Goal: Task Accomplishment & Management: Use online tool/utility

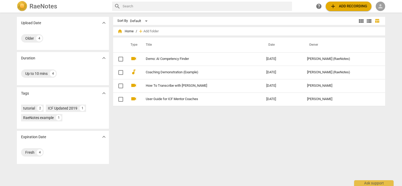
click at [382, 4] on span "person" at bounding box center [381, 6] width 6 height 6
click at [383, 12] on li "Login" at bounding box center [385, 12] width 19 height 13
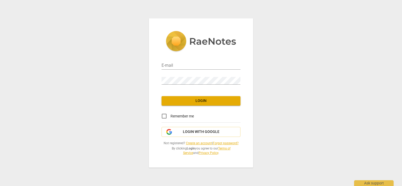
type input "[PERSON_NAME][EMAIL_ADDRESS][DOMAIN_NAME]"
click at [166, 116] on input "Remember me" at bounding box center [164, 116] width 13 height 13
checkbox input "true"
click at [179, 103] on span "Login" at bounding box center [201, 100] width 71 height 5
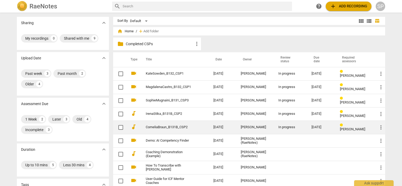
click at [262, 127] on div "[PERSON_NAME]" at bounding box center [255, 128] width 29 height 4
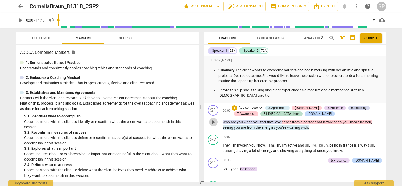
click at [213, 121] on span "play_arrow" at bounding box center [213, 122] width 6 height 6
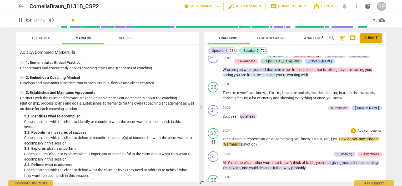
scroll to position [79, 0]
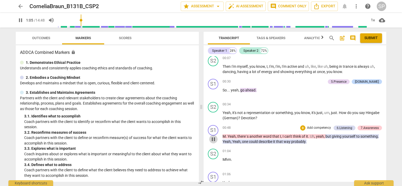
click at [215, 138] on span "pause" at bounding box center [213, 139] width 6 height 6
type input "65"
click at [344, 126] on div "6.Listening" at bounding box center [345, 128] width 16 height 5
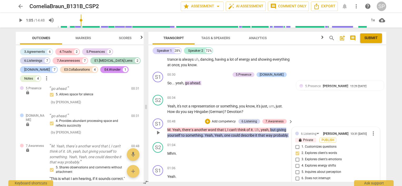
scroll to position [121, 0]
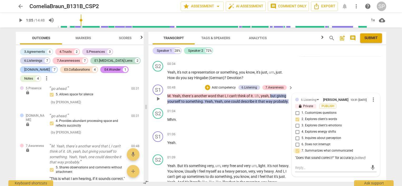
click at [297, 148] on input "7. Summarizes what communicated" at bounding box center [297, 151] width 8 height 6
checkbox input "false"
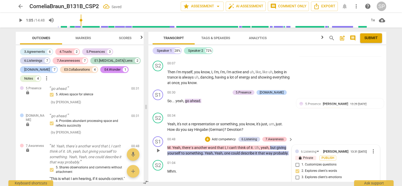
scroll to position [68, 0]
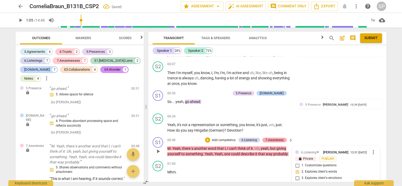
click at [281, 138] on div "7.Awareness" at bounding box center [275, 140] width 18 height 5
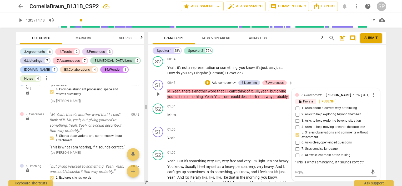
scroll to position [121, 0]
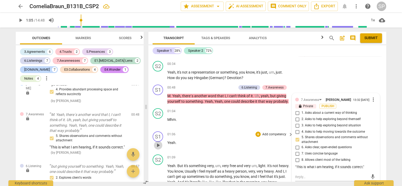
click at [159, 142] on span "play_arrow" at bounding box center [158, 145] width 6 height 6
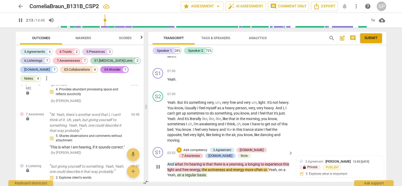
scroll to position [211, 0]
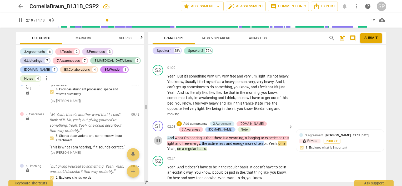
click at [158, 138] on span "pause" at bounding box center [158, 141] width 6 height 6
type input "140"
click at [241, 127] on div "Note" at bounding box center [244, 129] width 7 height 5
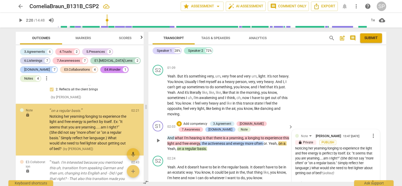
scroll to position [559, 0]
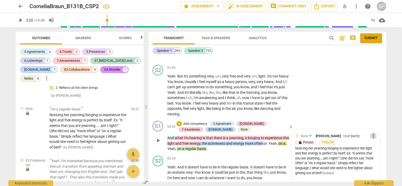
click at [371, 133] on span "more_vert" at bounding box center [374, 136] width 6 height 6
click at [372, 130] on li "Edit" at bounding box center [378, 130] width 18 height 10
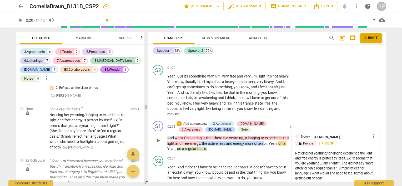
drag, startPoint x: 295, startPoint y: 147, endPoint x: 341, endPoint y: 157, distance: 47.4
click at [341, 157] on textarea "Noticing her yearning/longing to experience the light and free energy is perfec…" at bounding box center [335, 166] width 81 height 30
type textarea "T(She did not say "more often" or "on a regular basis." Simply reflect her lang…"
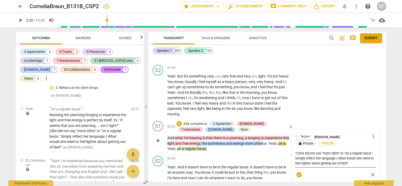
type textarea "Tr(She did not say "more often" or "on a regular basis." Simply reflect her lan…"
type textarea "Try(She did not say "more often" or "on a regular basis." Simply reflect her la…"
type textarea "Try (She did not say "more often" or "on a regular basis." Simply reflect her l…"
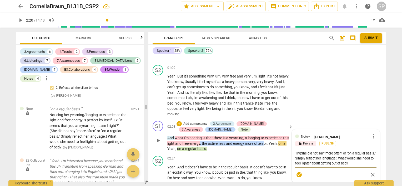
type textarea "Try (She did not say "more often" or "on a regular basis." Simply reflect her l…"
type textarea "Try t(She did not say "more often" or "on a regular basis." Simply reflect her …"
type textarea "Try to(She did not say "more often" or "on a regular basis." Simply reflect her…"
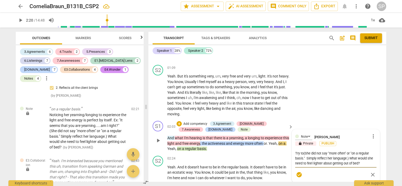
type textarea "Try to (She did not say "more often" or "on a regular basis." Simply reflect he…"
type textarea "Try to n(She did not say "more often" or "on a regular basis." Simply reflect h…"
type textarea "Try to no(She did not say "more often" or "on a regular basis." Simply reflect …"
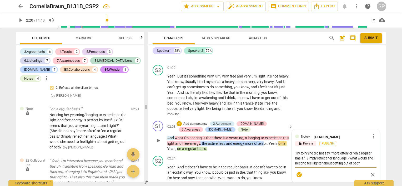
type textarea "Try to no(She did not say "more often" or "on a regular basis." Simply reflect …"
type textarea "Try to not(She did not say "more often" or "on a regular basis." Simply reflect…"
type textarea "Try to noti(She did not say "more often" or "on a regular basis." Simply reflec…"
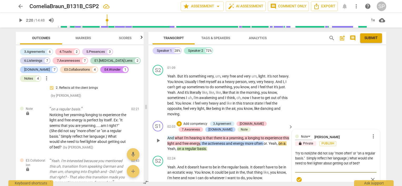
type textarea "Try to notic(She did not say "more often" or "on a regular basis." Simply refle…"
type textarea "Try to noticr(She did not say "more often" or "on a regular basis." Simply refl…"
type textarea "Try to noticr (She did not say "more often" or "on a regular basis." Simply ref…"
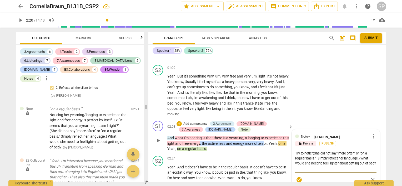
type textarea "Try to noticr (She did not say "more often" or "on a regular basis." Simply ref…"
type textarea "Try to noticr(She did not say "more often" or "on a regular basis." Simply refl…"
type textarea "Try to notic(She did not say "more often" or "on a regular basis." Simply refle…"
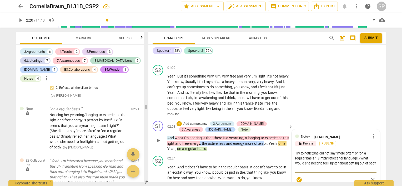
type textarea "Try to notice(She did not say "more often" or "on a regular basis." Simply refl…"
type textarea "Try to notice (She did not say "more often" or "on a regular basis." Simply ref…"
type textarea "Try to notice b(She did not say "more often" or "on a regular basis." Simply re…"
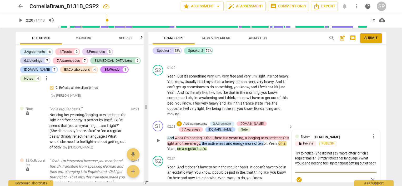
type textarea "Try to notice b(She did not say "more often" or "on a regular basis." Simply re…"
type textarea "Try to notice bu(She did not say "more often" or "on a regular basis." Simply r…"
type textarea "Try to notice but(She did not say "more often" or "on a regular basis." Simply …"
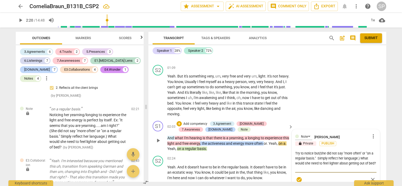
type textarea "Try to notice but (She did not say "more often" or "on a regular basis." Simply…"
type textarea "Try to notice but d(She did not say "more often" or "on a regular basis." Simpl…"
type textarea "Try to notice but do(She did not say "more often" or "on a regular basis." Simp…"
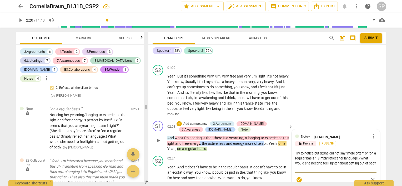
type textarea "Try to notice but do(She did not say "more often" or "on a regular basis." Simp…"
type textarea "Try to notice but don(She did not say "more often" or "on a regular basis." Sim…"
type textarea "Try to notice but don'(She did not say "more often" or "on a regular basis." Si…"
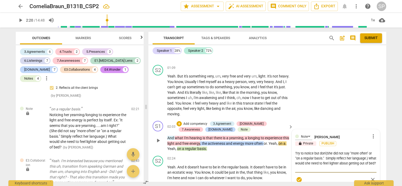
type textarea "Try to notice but don't(She did not say "more often" or "on a regular basis." S…"
type textarea "Try to notice but don't (She did not say "more often" or "on a regular basis." …"
type textarea "Try to notice but don't a(She did not say "more often" or "on a regular basis."…"
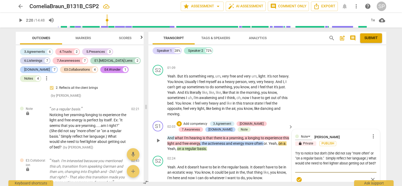
type textarea "Try to notice but don't a(She did not say "more often" or "on a regular basis."…"
type textarea "Try to notice but don't ap(She did not say "more often" or "on a regular basis.…"
type textarea "Try to notice but don't app(She did not say "more often" or "on a regular basis…"
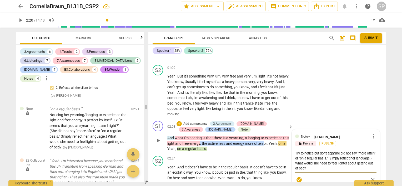
type textarea "Try to notice but don't appl(She did not say "more often" or "on a regular basi…"
type textarea "Try to notice but don't apply(She did not say "more often" or "on a regular bas…"
type textarea "Try to notice but don't apply (She did not say "more often" or "on a regular ba…"
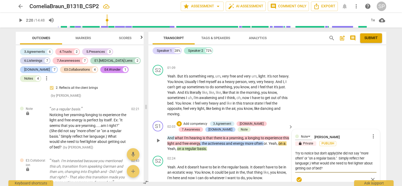
type textarea "Try to notice but don't apply (She did not say "more often" or "on a regular ba…"
type textarea "Try to notice but don't apply a(She did not say "more often" or "on a regular b…"
type textarea "Try to notice but don't apply a (She did not say "more often" or "on a regular …"
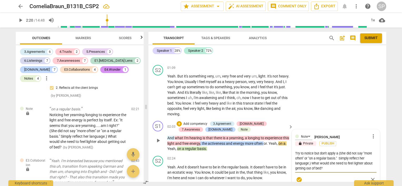
type textarea "Try to notice but don't apply a t(She did not say "more often" or "on a regular…"
type textarea "Try to notice but don't apply a th(She did not say "more often" or "on a regula…"
type textarea "Try to notice but don't apply a the(She did not say "more often" or "on a regul…"
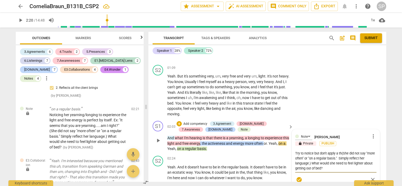
type textarea "Try to notice but don't apply a the(She did not say "more often" or "on a regul…"
type textarea "Try to notice but don't apply a theo(She did not say "more often" or "on a regu…"
type textarea "Try to notice but don't apply a theor(She did not say "more often" or "on a reg…"
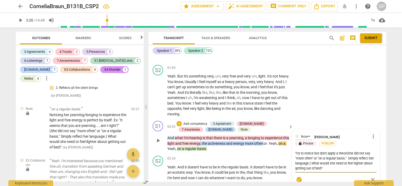
type textarea "Try to notice but don't apply a theory(She did not say "more often" or "on a re…"
type textarea "Try to notice but don't apply a theory (She did not say "more often" or "on a r…"
type textarea "Try to notice but don't apply a theory t(She did not say "more often" or "on a …"
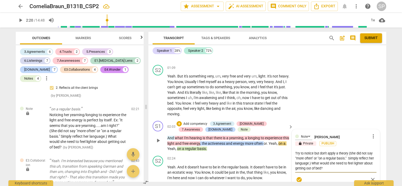
type textarea "Try to notice but don't apply a theory t(She did not say "more often" or "on a …"
type textarea "Try to notice but don't apply a theory to(She did not say "more often" or "on a…"
type textarea "Try to notice but don't apply a theory to (She did not say "more often" or "on …"
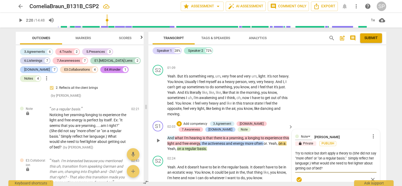
type textarea "Try to notice but don't apply a theory to w(She did not say "more often" or "on…"
type textarea "Try to notice but don't apply a theory to wh(She did not say "more often" or "o…"
type textarea "Try to notice but don't apply a theory to wha(She did not say "more often" or "…"
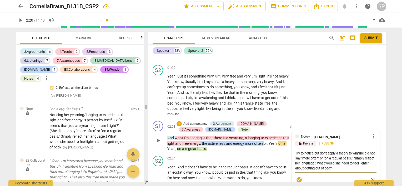
type textarea "Try to notice but don't apply a theory to wha(She did not say "more often" or "…"
type textarea "Try to notice but don't apply a theory to what(She did not say "more often" or …"
type textarea "Try to notice but don't apply a theory to what (She did not say "more often" or…"
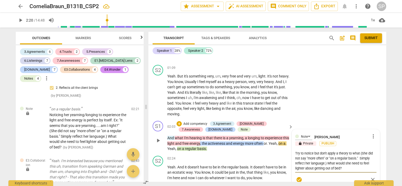
type textarea "Try to notice but don't apply a theory to what s(She did not say "more often" o…"
type textarea "Try to notice but don't apply a theory to what sh(She did not say "more often" …"
type textarea "Try to notice but don't apply a theory to what she(She did not say "more often"…"
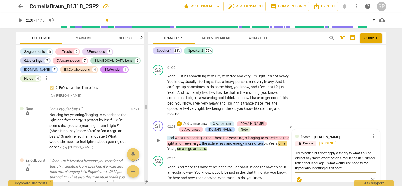
type textarea "Try to notice but don't apply a theory to what she(She did not say "more often"…"
type textarea "Try to notice but don't apply a theory to what she (She did not say "more often…"
type textarea "Try to notice but don't apply a theory to what she s(She did not say "more ofte…"
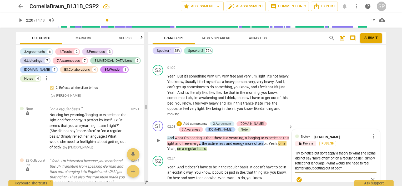
type textarea "Try to notice but don't apply a theory to what she sa(She did not say "more oft…"
type textarea "Try to notice but don't apply a theory to what she say(She did not say "more of…"
type textarea "Try to notice but don't apply a theory to what she says(She did not say "more o…"
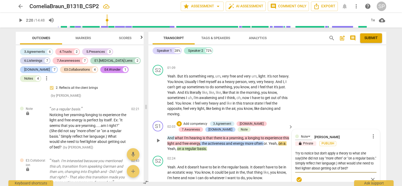
type textarea "Try to notice but don't apply a theory to what she says(She did not say "more o…"
type textarea "Try to notice but don't apply a theory to what she says (She did not say "more …"
click at [298, 152] on textarea "Try to notice but don't apply a theory to what she says (She did not say "more …" at bounding box center [335, 161] width 81 height 20
type textarea "Try to notice but don't apply a theory to what she says (he did not say "more o…"
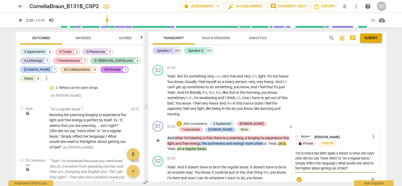
type textarea "Try to notice but don't apply a theory to what she says (he did not say "more o…"
type textarea "Try to notice but don't apply a theory to what she says (she did not say "more …"
click at [307, 157] on textarea "Try to notice but don't apply a theory to what she says (she did not say "more …" at bounding box center [335, 161] width 81 height 20
type textarea "Try to notice but don't apply a theory to what she says (she did not say "more …"
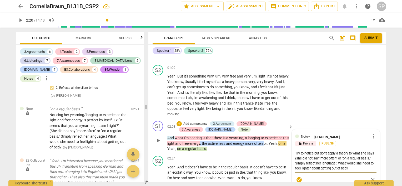
type textarea "Try to notice but don't apply a theory to what she says (she did not say "more …"
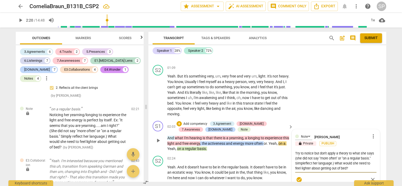
type textarea "Try to notice but don't apply a theory to what she says (she did not say "more …"
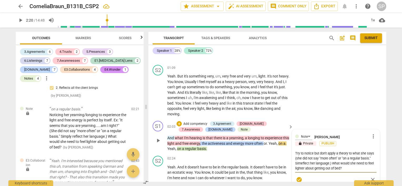
type textarea "Try to notice but don't apply a theory to what she says (she did not say "more …"
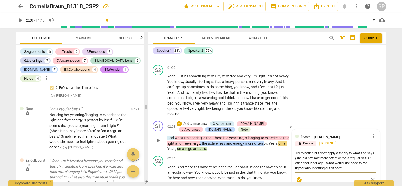
type textarea "Try to notice but don't apply a theory to what she says (she did not say "more …"
click at [372, 151] on textarea "Try to notice but don't apply a theory to what she says (she did not say "more …" at bounding box center [335, 161] width 81 height 20
type textarea "Try to notice but don't apply a theory to what she says (she did not say "more …"
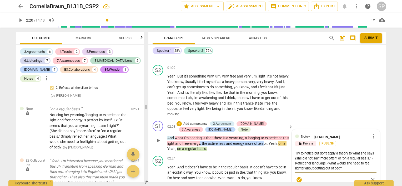
type textarea "Try to notice but don't apply a theory to what she says (she did not say "more …"
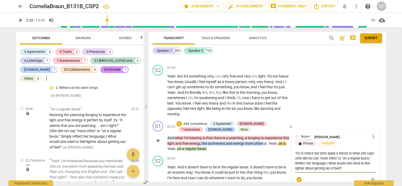
type textarea "Try to notice but don't apply a theory to what she says (she did not say "more …"
click at [327, 157] on textarea "Try to notice but don't apply a theory to what she says (she did not say "more …" at bounding box center [335, 161] width 81 height 20
type textarea "Try to notice but don't apply a theory to what she says (she did not say "more …"
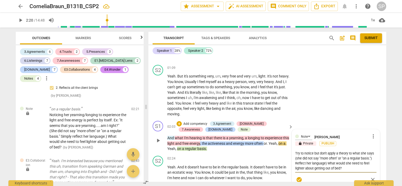
type textarea "Try to notice but don't apply a theory to what she says (she did not say "more …"
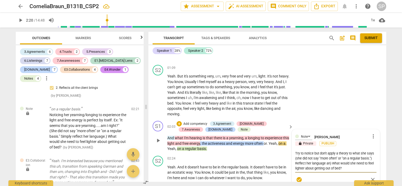
type textarea "Try to notice but don't apply a theory to what she says (she did not say "more …"
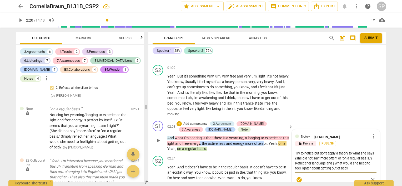
type textarea "Try to notice but don't apply a theory to what she says (she did not say "more …"
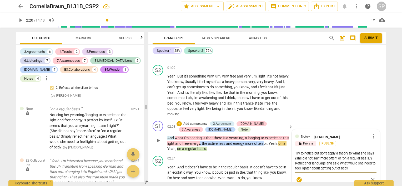
type textarea "Try to notice but don't apply a theory to what she says (she did not say "more …"
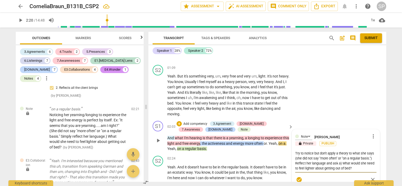
type textarea "Try to notice but don't apply a theory to what she says (she did not say "more …"
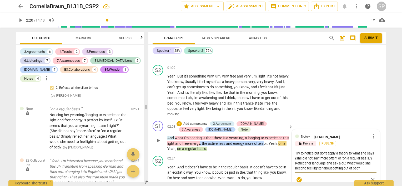
type textarea "Try to notice but don't apply a theory to what she says (she did not say "more …"
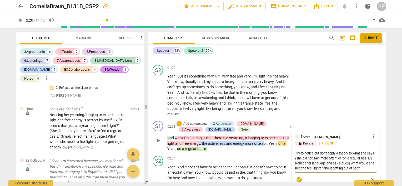
type textarea "Try to notice but don't apply a theory to what she says (she did not say "more …"
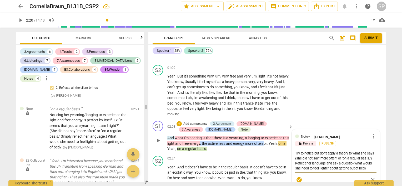
type textarea "Try to notice but don't apply a theory to what she says (she did not say "more …"
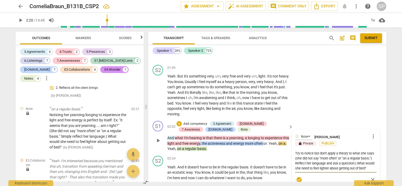
type textarea "Try to notice but don't apply a theory to what she says (she did not say "more …"
click at [300, 162] on textarea "Try to notice but don't apply a theory to what she says (she did not say "more …" at bounding box center [335, 161] width 81 height 20
click at [338, 163] on textarea "Try to notice but don't apply a theory to what she says (she did not say "more …" at bounding box center [335, 161] width 81 height 20
click at [330, 164] on textarea "Try to notice but don't apply a theory to what she says (she did not say "more …" at bounding box center [335, 161] width 81 height 20
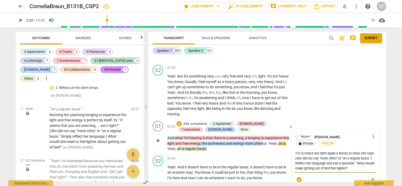
click at [348, 162] on textarea "Try to notice but don't apply a theory to what she says (she did not say "more …" at bounding box center [335, 161] width 81 height 20
click at [369, 158] on textarea "Try to notice but don't apply a theory to what she says (she did not say "more …" at bounding box center [335, 161] width 81 height 20
click at [347, 162] on textarea "Try to notice but don't apply a theory to what she says (she did not say "more …" at bounding box center [335, 161] width 81 height 20
click at [299, 182] on span "check_circle" at bounding box center [299, 185] width 6 height 6
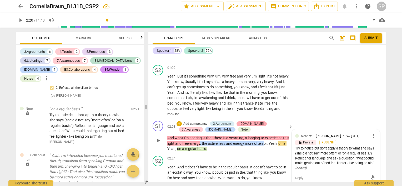
click at [241, 122] on div "[DOMAIN_NAME]" at bounding box center [252, 124] width 24 height 5
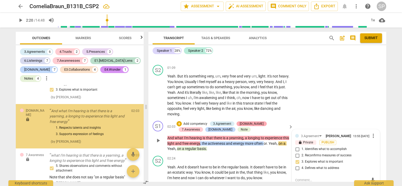
scroll to position [427, 0]
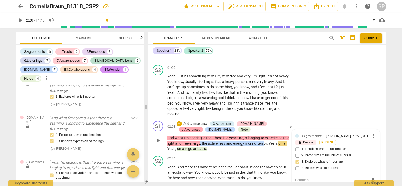
click at [200, 127] on div "7.Awareness" at bounding box center [191, 129] width 18 height 5
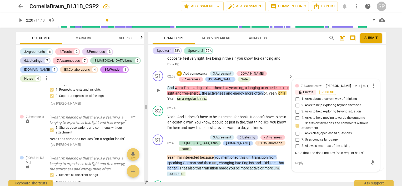
scroll to position [263, 0]
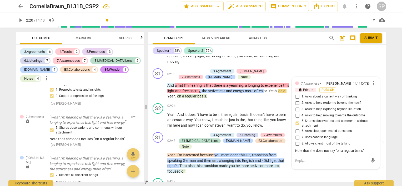
click at [295, 113] on input "4. Asks to help moving towards the outcome" at bounding box center [297, 116] width 8 height 6
click at [297, 121] on input "5. Shares observations and comments without attachment" at bounding box center [297, 124] width 8 height 6
click at [298, 121] on input "5. Shares observations and comments without attachment" at bounding box center [297, 124] width 8 height 6
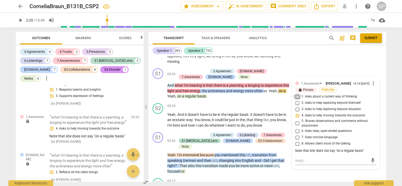
click at [297, 94] on input "1. Asks about a current way of thinking" at bounding box center [297, 97] width 8 height 6
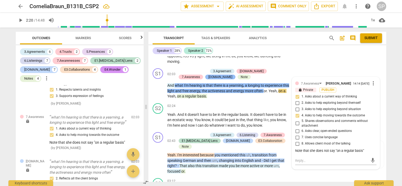
click at [209, 75] on div "[DOMAIN_NAME]" at bounding box center [221, 77] width 24 height 5
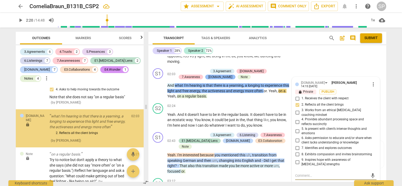
scroll to position [518, 0]
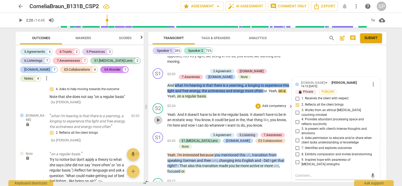
click at [158, 117] on span "play_arrow" at bounding box center [158, 120] width 6 height 6
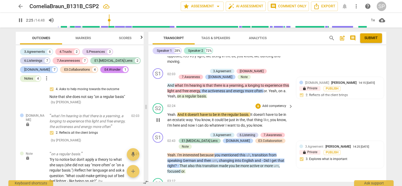
scroll to position [290, 0]
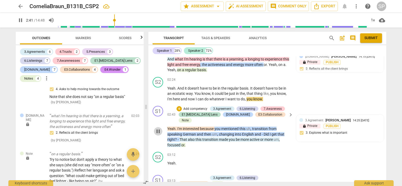
click at [157, 129] on span "pause" at bounding box center [158, 132] width 6 height 6
click at [189, 118] on div "Note" at bounding box center [185, 120] width 7 height 5
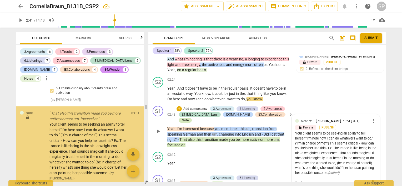
scroll to position [862, 0]
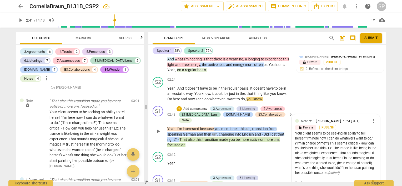
click at [311, 131] on div "Your client seems to be seeking an ability to tell herself "I'm here now, I can…" at bounding box center [335, 153] width 81 height 45
click at [372, 118] on span "more_vert" at bounding box center [374, 121] width 6 height 6
click at [373, 115] on li "Edit" at bounding box center [378, 115] width 18 height 10
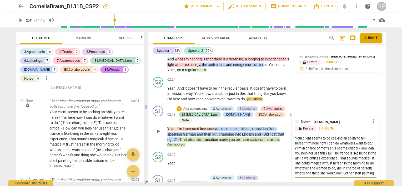
click at [311, 136] on textarea "Your client seems to be seeking an ability to tell herself "I'm here now, I can…" at bounding box center [335, 156] width 81 height 40
click at [305, 137] on textarea "Your client wants "just that thing" (an ability to tell herself "I'm here now, …" at bounding box center [335, 156] width 81 height 40
click at [365, 142] on textarea "Your client wants "just that thing" (an ability to tell herself) "I'm here now,…" at bounding box center [335, 156] width 81 height 40
click at [334, 142] on textarea "Your client wants "just that thing" (an ability to tell herself) "I'm here now,…" at bounding box center [335, 156] width 81 height 40
click at [348, 141] on textarea "Your client wants "just that thing" (an ability to tell herself) "I'm here now,…" at bounding box center [335, 156] width 81 height 40
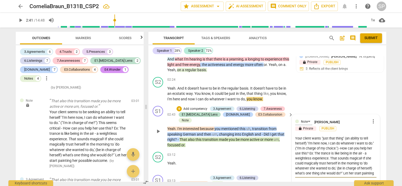
click at [313, 146] on textarea "Your client wants "just that thing" (an ability to tell herself) "I'm here now,…" at bounding box center [335, 156] width 81 height 40
click at [348, 152] on textarea "Your client wants "just that thing" (an ability to tell herself) "I'm here now,…" at bounding box center [335, 156] width 81 height 40
click at [308, 156] on textarea "Your client wants "just that thing" (an ability to tell herself) "I'm here now,…" at bounding box center [335, 156] width 81 height 40
click at [317, 157] on textarea "Your client wants "just that thing" (an ability to tell herself) "I'm here now,…" at bounding box center [335, 156] width 81 height 40
click at [355, 157] on textarea "Your client wants "just that thing" (an ability to tell herself) "I'm here now,…" at bounding box center [335, 156] width 81 height 40
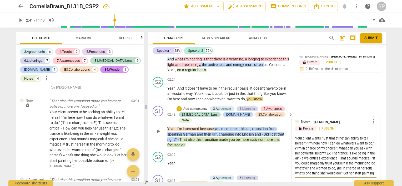
click at [336, 162] on textarea "Your client wants "just that thing" (an ability to tell herself) "I'm here now,…" at bounding box center [335, 156] width 81 height 40
click at [320, 167] on textarea "Your client wants "just that thing" (an ability to tell herself) "I'm here now,…" at bounding box center [335, 156] width 81 height 40
click at [337, 167] on textarea "Your client wants "just that thing" (an ability to tell herself) "I'm here now,…" at bounding box center [335, 156] width 81 height 40
click at [363, 162] on textarea "Your client wants "just that thing" (an ability to tell herself) "I'm here now,…" at bounding box center [335, 156] width 81 height 40
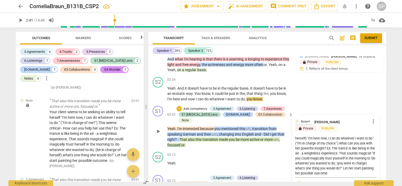
click at [299, 182] on span "check_circle" at bounding box center [299, 185] width 6 height 6
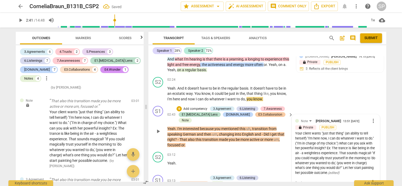
click at [259, 112] on div "E3.Collaboration" at bounding box center [271, 114] width 24 height 5
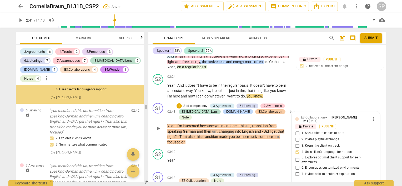
scroll to position [603, 0]
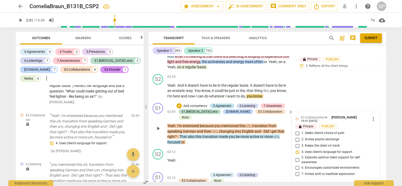
click at [226, 104] on div "3.Agreement" at bounding box center [222, 106] width 18 height 5
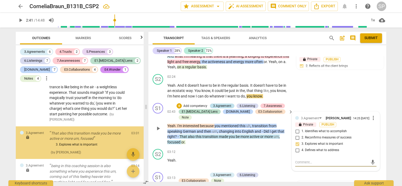
scroll to position [918, 0]
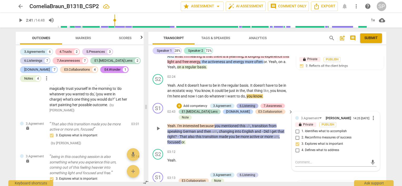
click at [238, 104] on div "6.Listening" at bounding box center [248, 106] width 22 height 5
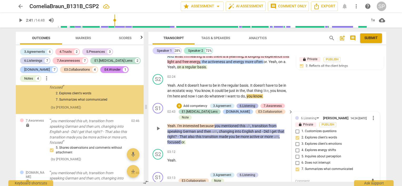
scroll to position [654, 0]
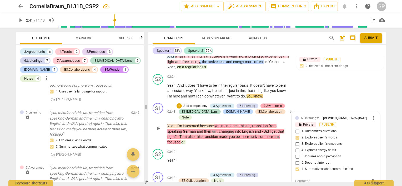
click at [267, 104] on div "7.Awareness" at bounding box center [273, 106] width 18 height 5
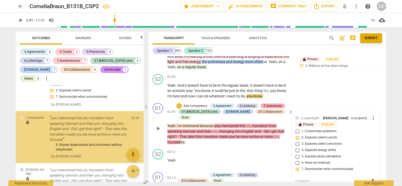
scroll to position [708, 0]
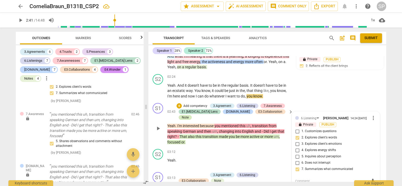
click at [189, 115] on div "Note" at bounding box center [185, 117] width 7 height 5
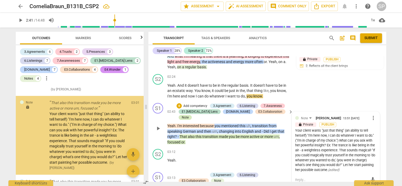
scroll to position [862, 0]
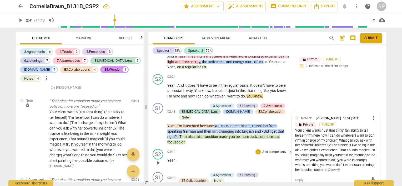
click at [159, 160] on span "play_arrow" at bounding box center [158, 163] width 6 height 6
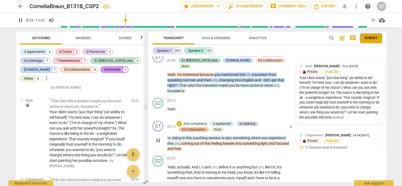
scroll to position [345, 0]
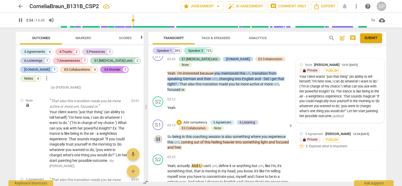
click at [159, 136] on span "pause" at bounding box center [158, 139] width 6 height 6
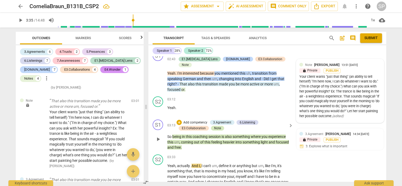
click at [215, 126] on div "Note" at bounding box center [217, 128] width 7 height 5
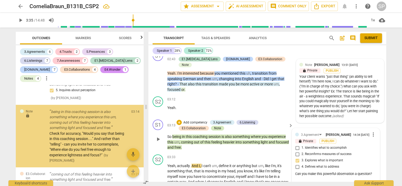
scroll to position [1059, 0]
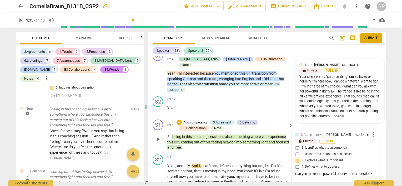
click at [298, 158] on input "3. Explores what is important" at bounding box center [297, 161] width 8 height 6
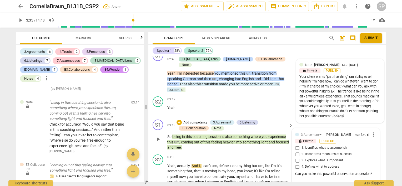
scroll to position [1052, 0]
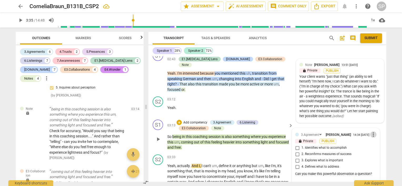
click at [372, 132] on span "more_vert" at bounding box center [374, 135] width 6 height 6
click at [377, 132] on li "Delete" at bounding box center [378, 132] width 18 height 10
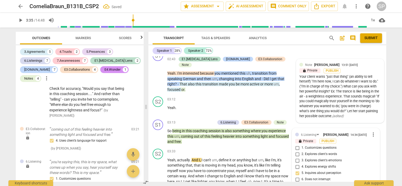
scroll to position [1009, 0]
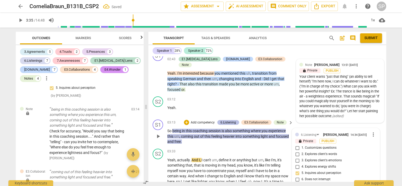
click at [229, 120] on div "6.Listening" at bounding box center [229, 122] width 16 height 5
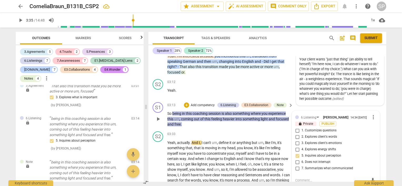
scroll to position [372, 0]
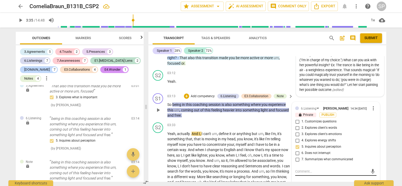
click at [300, 169] on textarea at bounding box center [331, 171] width 73 height 5
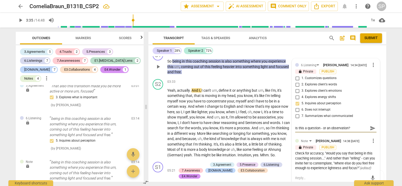
scroll to position [424, 0]
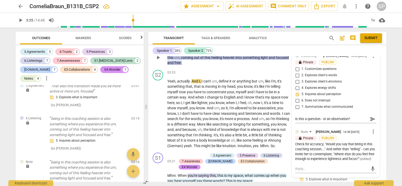
click at [322, 142] on div "Check for accuracy, "Would you say that being in this coaching session...." And…" at bounding box center [335, 152] width 81 height 20
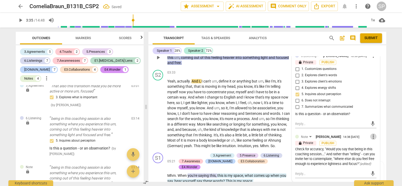
click at [371, 134] on span "more_vert" at bounding box center [374, 137] width 6 height 6
click at [371, 124] on li "Edit" at bounding box center [378, 125] width 18 height 10
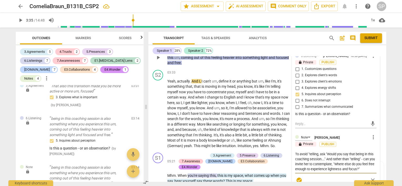
click at [325, 152] on textarea "To avoid "telling, ask "Would you say that being in this coaching session...." …" at bounding box center [335, 162] width 81 height 20
click at [370, 152] on textarea "To avoid "telling, ask, "Would you say that being in this coaching session...."…" at bounding box center [335, 162] width 81 height 20
click at [299, 177] on span "check_circle" at bounding box center [299, 180] width 6 height 6
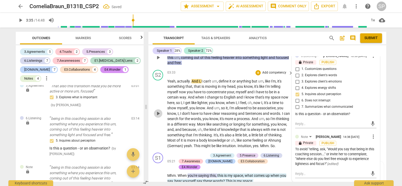
click at [157, 111] on span "play_arrow" at bounding box center [158, 114] width 6 height 6
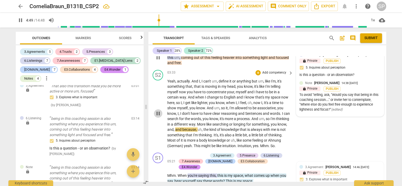
click at [159, 111] on span "pause" at bounding box center [158, 114] width 6 height 6
click at [159, 111] on span "play_arrow" at bounding box center [158, 114] width 6 height 6
click at [158, 111] on span "pause" at bounding box center [158, 114] width 6 height 6
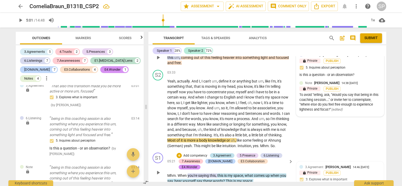
click at [217, 154] on div "3.Agreement" at bounding box center [222, 156] width 18 height 5
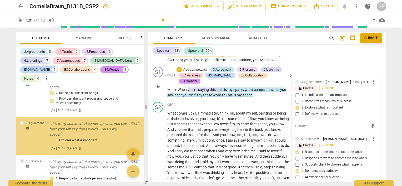
scroll to position [1236, 0]
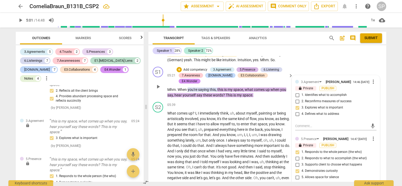
click at [248, 67] on div "5.Presence" at bounding box center [248, 69] width 16 height 5
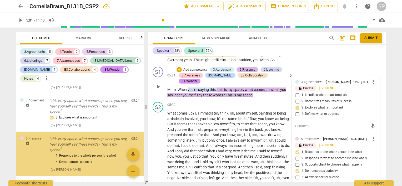
scroll to position [1277, 0]
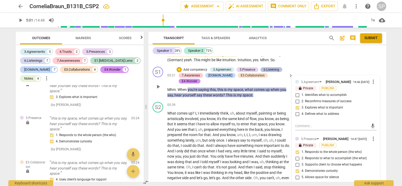
click at [271, 67] on div "6.Listening" at bounding box center [272, 69] width 16 height 5
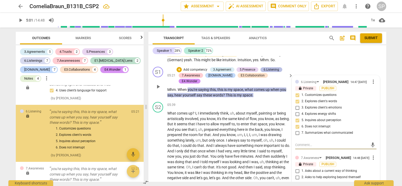
scroll to position [1102, 0]
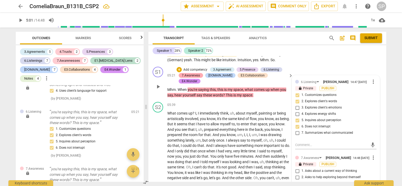
click at [197, 73] on div "7.Awareness" at bounding box center [191, 75] width 18 height 5
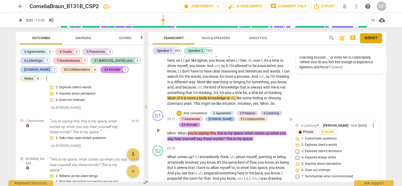
scroll to position [431, 0]
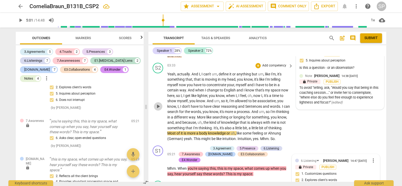
click at [157, 103] on span "play_arrow" at bounding box center [158, 106] width 6 height 6
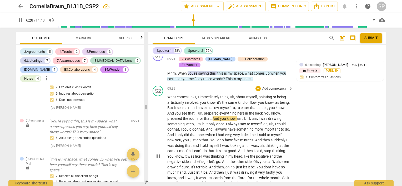
scroll to position [579, 0]
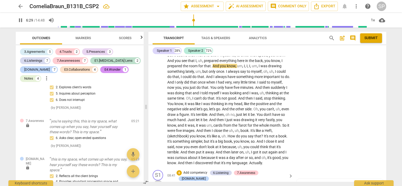
click at [158, 181] on span "pause" at bounding box center [158, 184] width 6 height 6
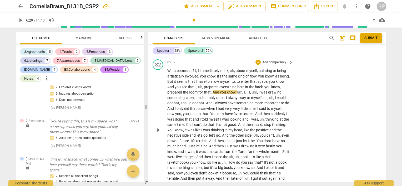
scroll to position [527, 0]
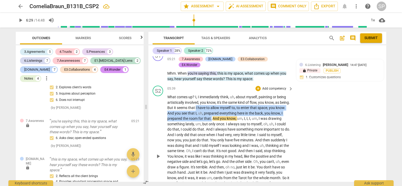
drag, startPoint x: 207, startPoint y: 94, endPoint x: 223, endPoint y: 106, distance: 20.3
click at [223, 106] on p "What comes up ? I , I immediately think , uh , about myself , painting or being…" at bounding box center [228, 157] width 123 height 124
copy p "I have to allow myself to , to enter that space , you know . And you see that I…"
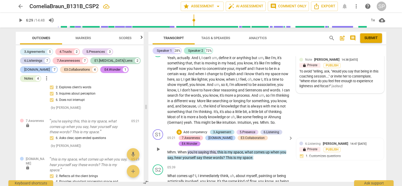
scroll to position [395, 0]
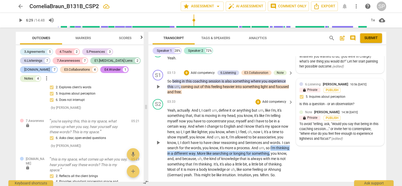
drag, startPoint x: 278, startPoint y: 136, endPoint x: 284, endPoint y: 140, distance: 7.3
click at [284, 140] on p "Yeah , actually . And I , I can't um , define it or anything but um , like I'm …" at bounding box center [228, 143] width 123 height 70
copy p "I'm thinking in a different way . More like searching or longing for something ,"
